Goal: Task Accomplishment & Management: Complete application form

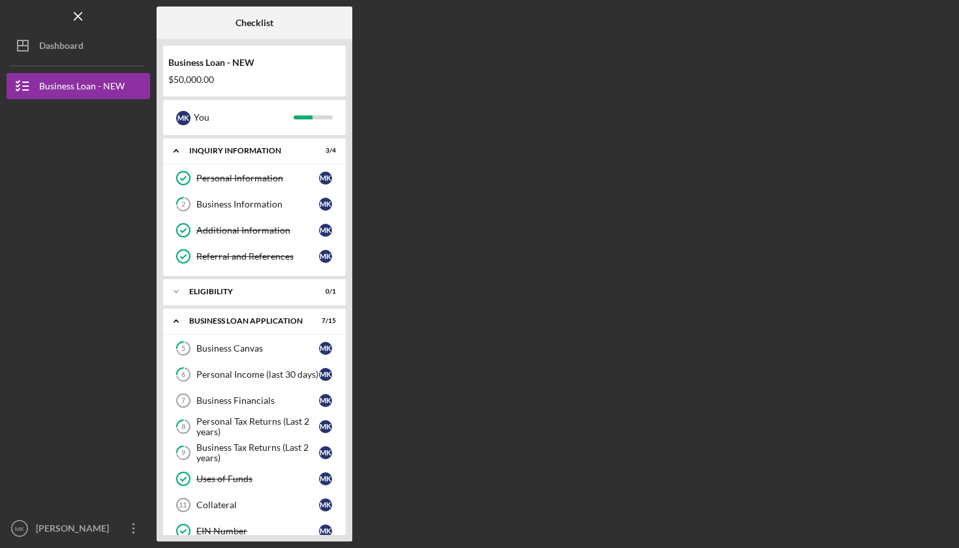
scroll to position [99, 0]
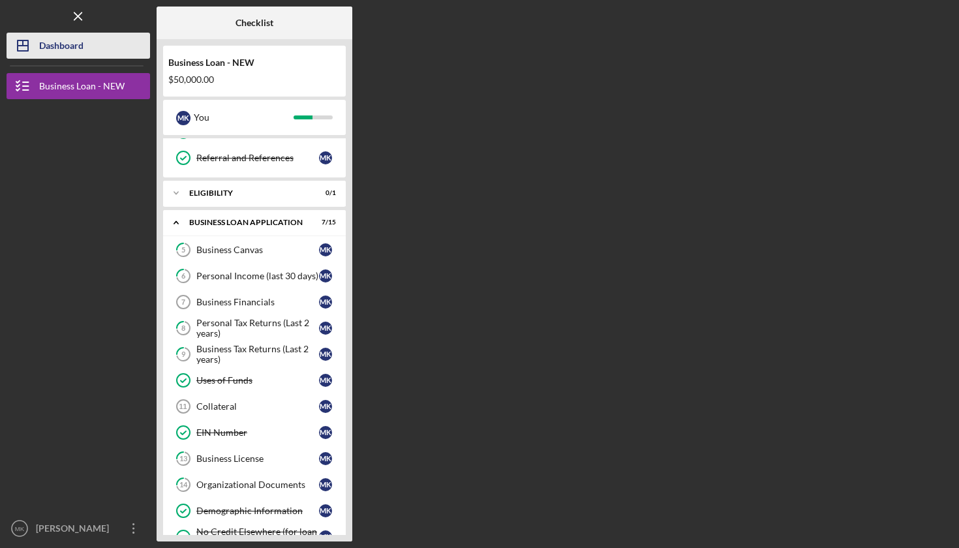
click at [70, 37] on div "Dashboard" at bounding box center [61, 47] width 44 height 29
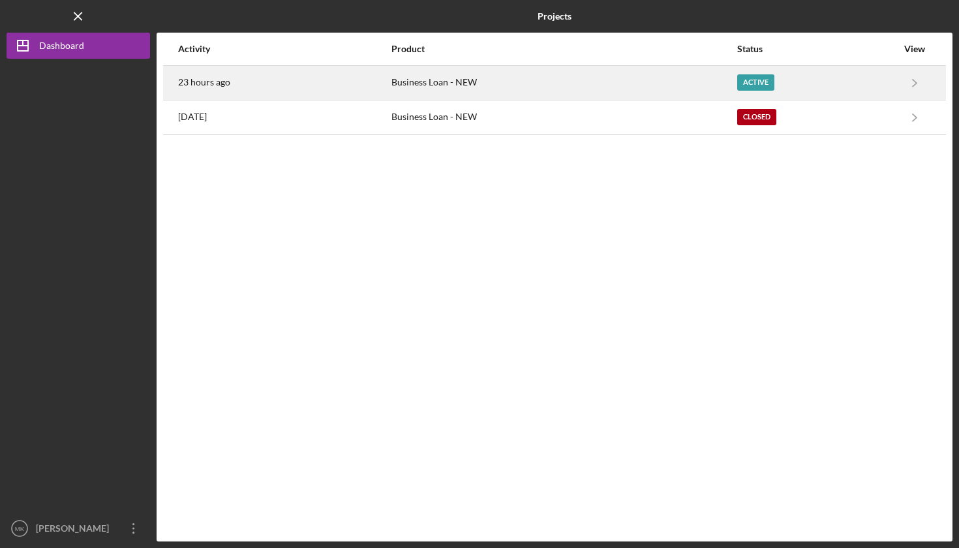
click at [461, 80] on div "Business Loan - NEW" at bounding box center [564, 83] width 345 height 33
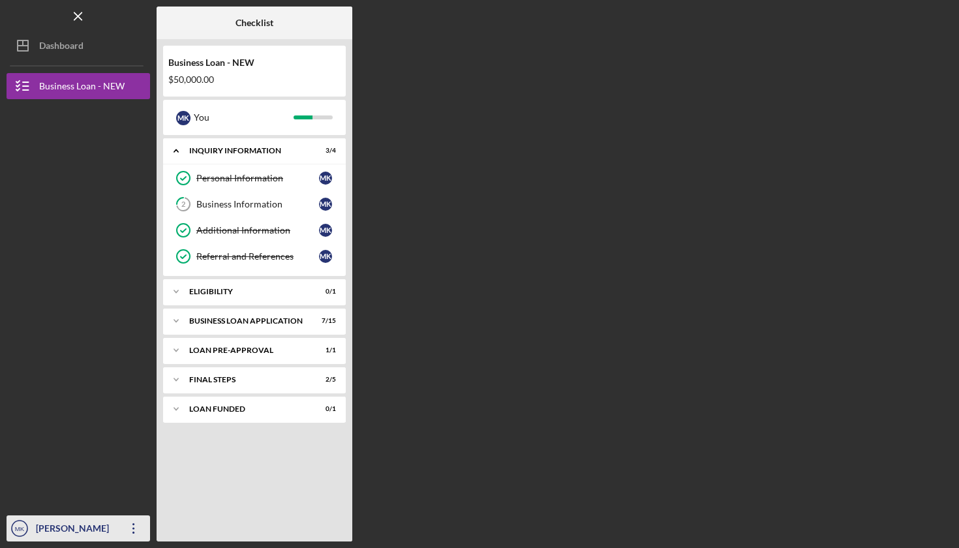
click at [61, 534] on div "[PERSON_NAME]" at bounding box center [75, 530] width 85 height 29
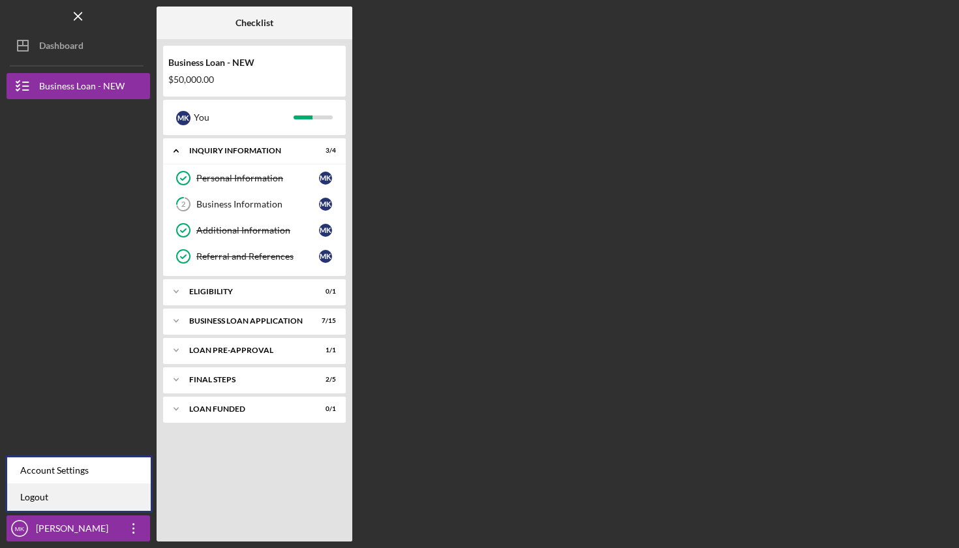
click at [69, 492] on link "Logout" at bounding box center [79, 497] width 144 height 27
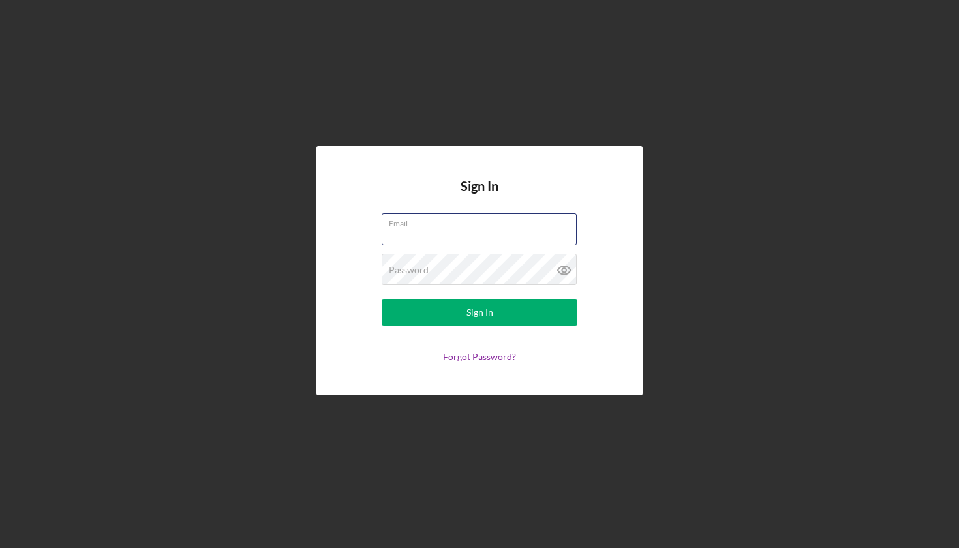
type input "[EMAIL_ADDRESS][DOMAIN_NAME]"
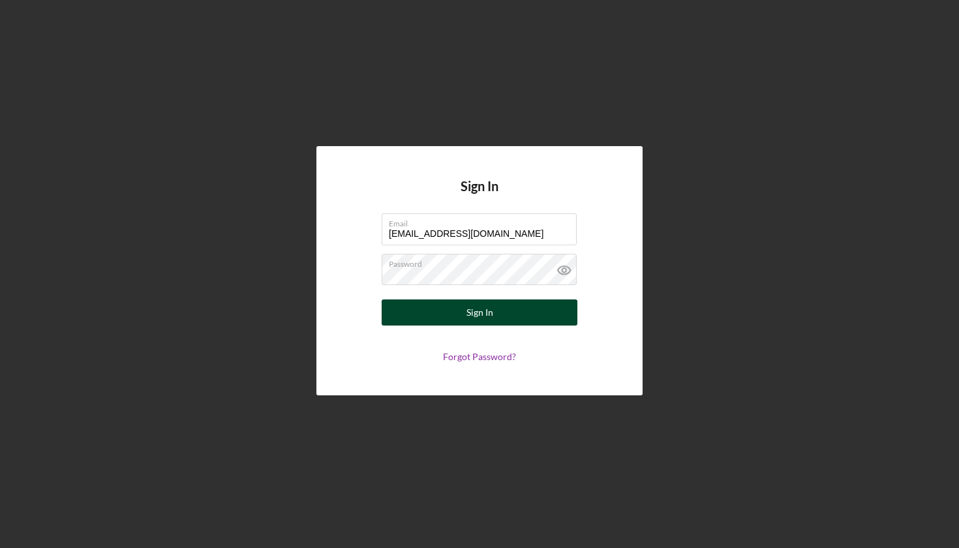
click at [466, 311] on button "Sign In" at bounding box center [480, 313] width 196 height 26
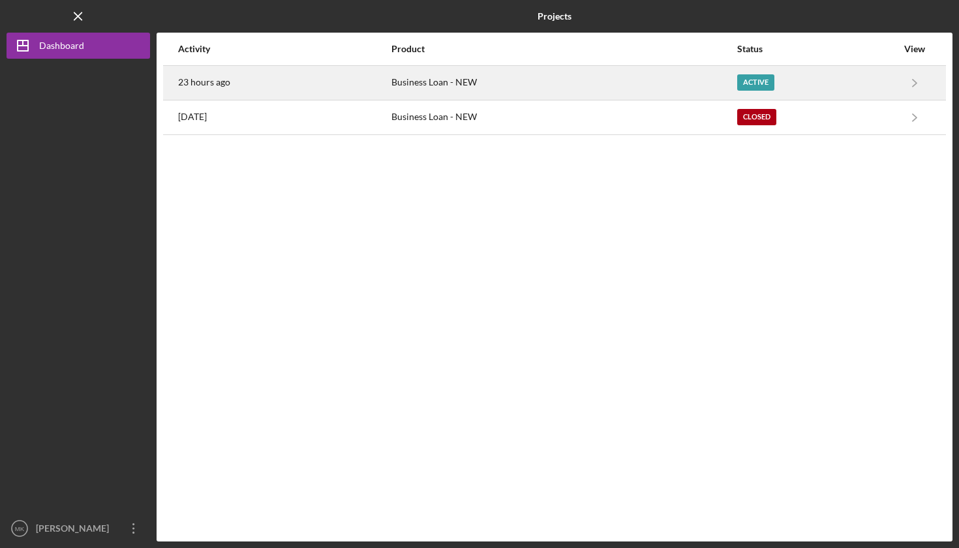
click at [373, 83] on div "23 hours ago" at bounding box center [284, 83] width 212 height 33
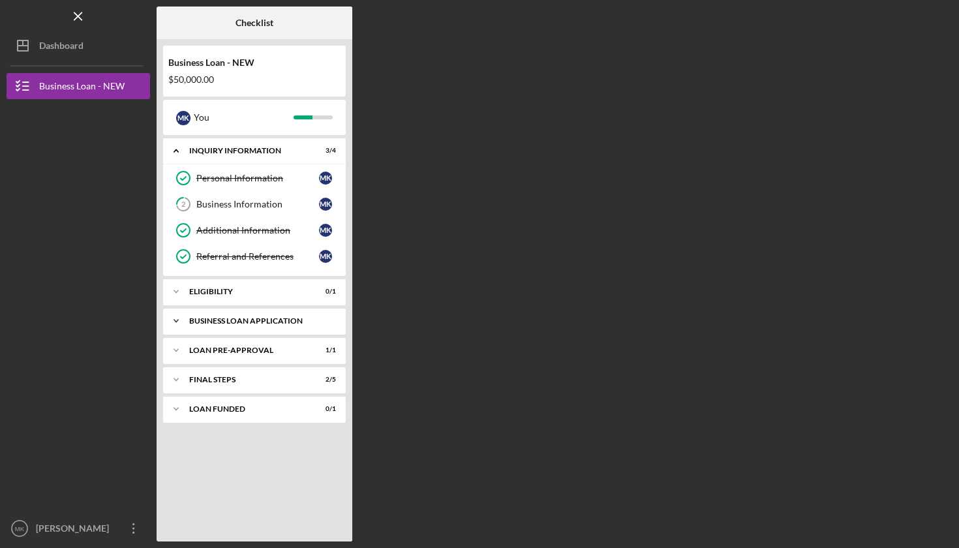
click at [216, 324] on div "BUSINESS LOAN APPLICATION" at bounding box center [259, 321] width 140 height 8
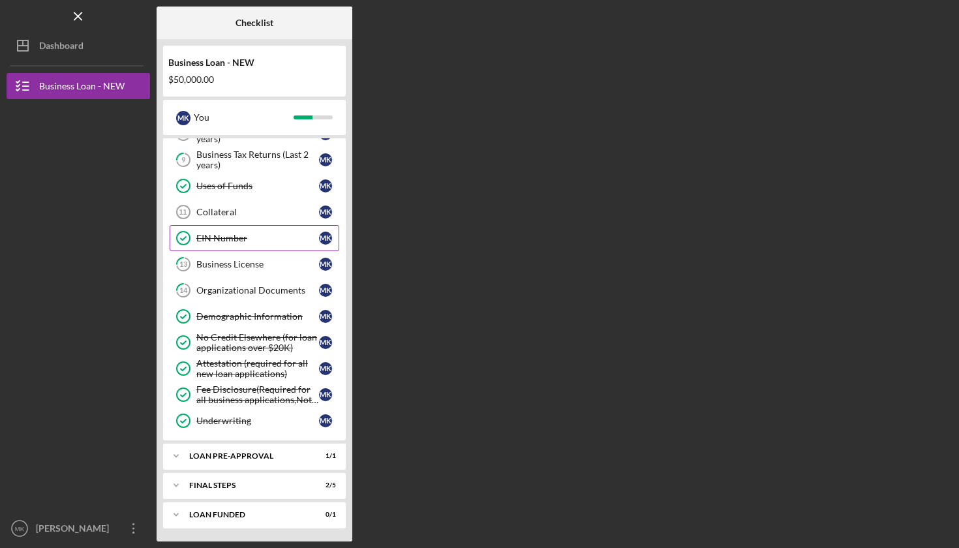
scroll to position [293, 0]
click at [240, 454] on div "LOAN PRE-APPROVAL" at bounding box center [259, 456] width 140 height 8
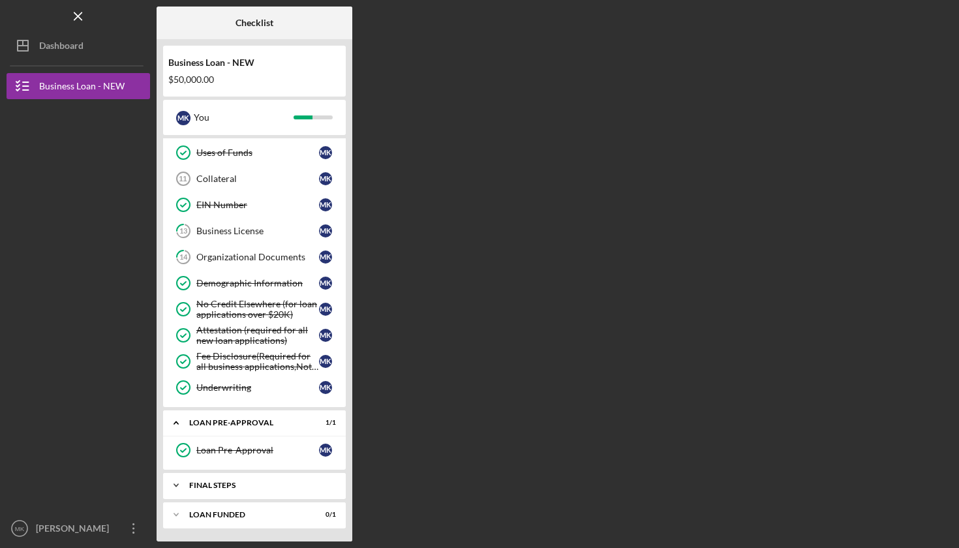
scroll to position [326, 0]
click at [237, 484] on div "FINAL STEPS" at bounding box center [259, 486] width 140 height 8
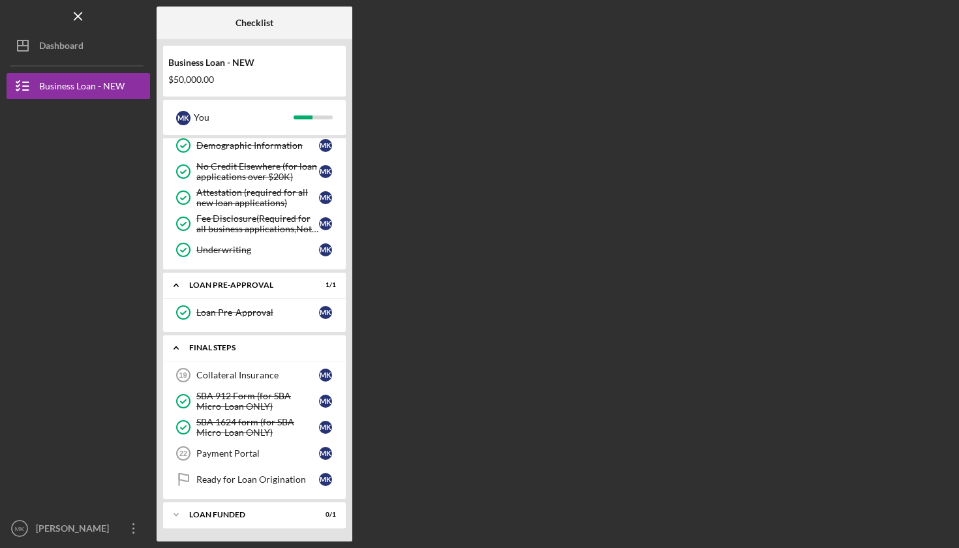
scroll to position [464, 0]
click at [235, 453] on div "Payment Portal" at bounding box center [257, 453] width 123 height 10
